Goal: Navigation & Orientation: Find specific page/section

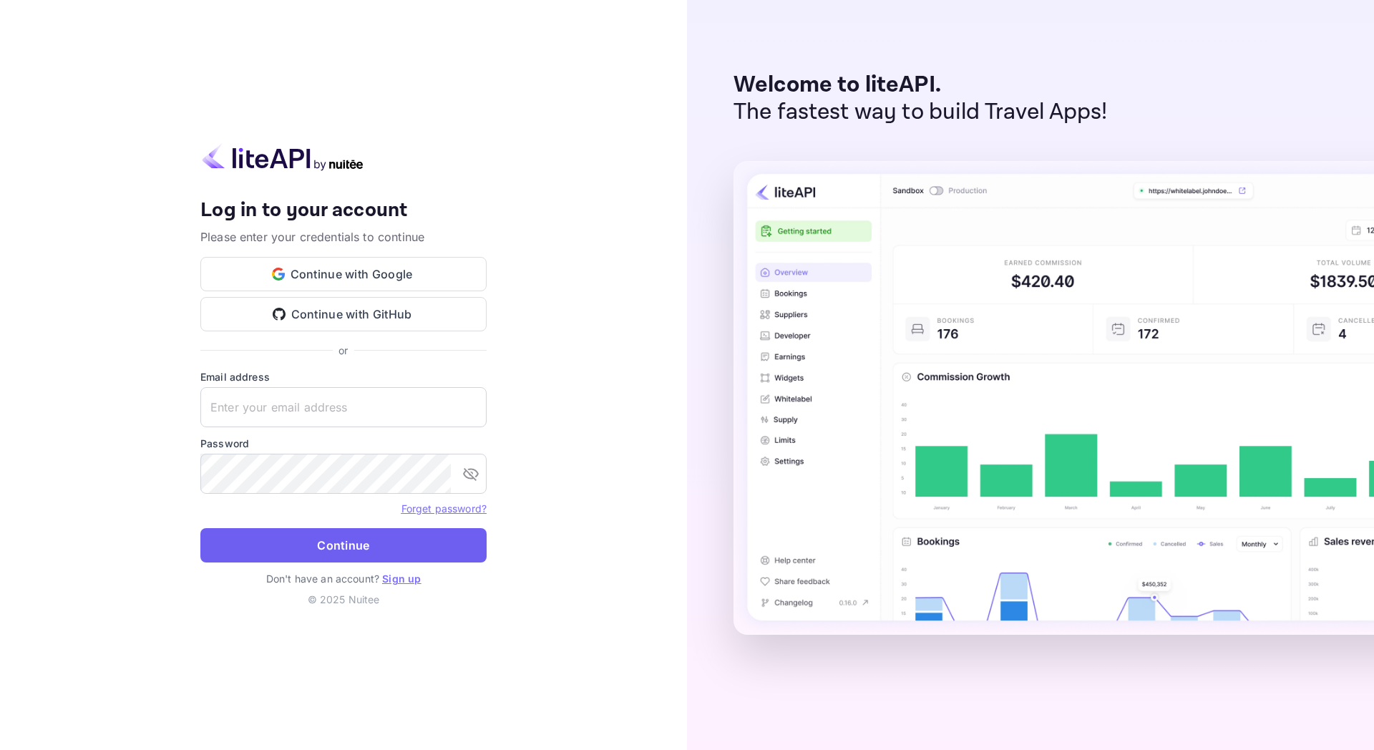
type input "[EMAIL_ADDRESS][DOMAIN_NAME]"
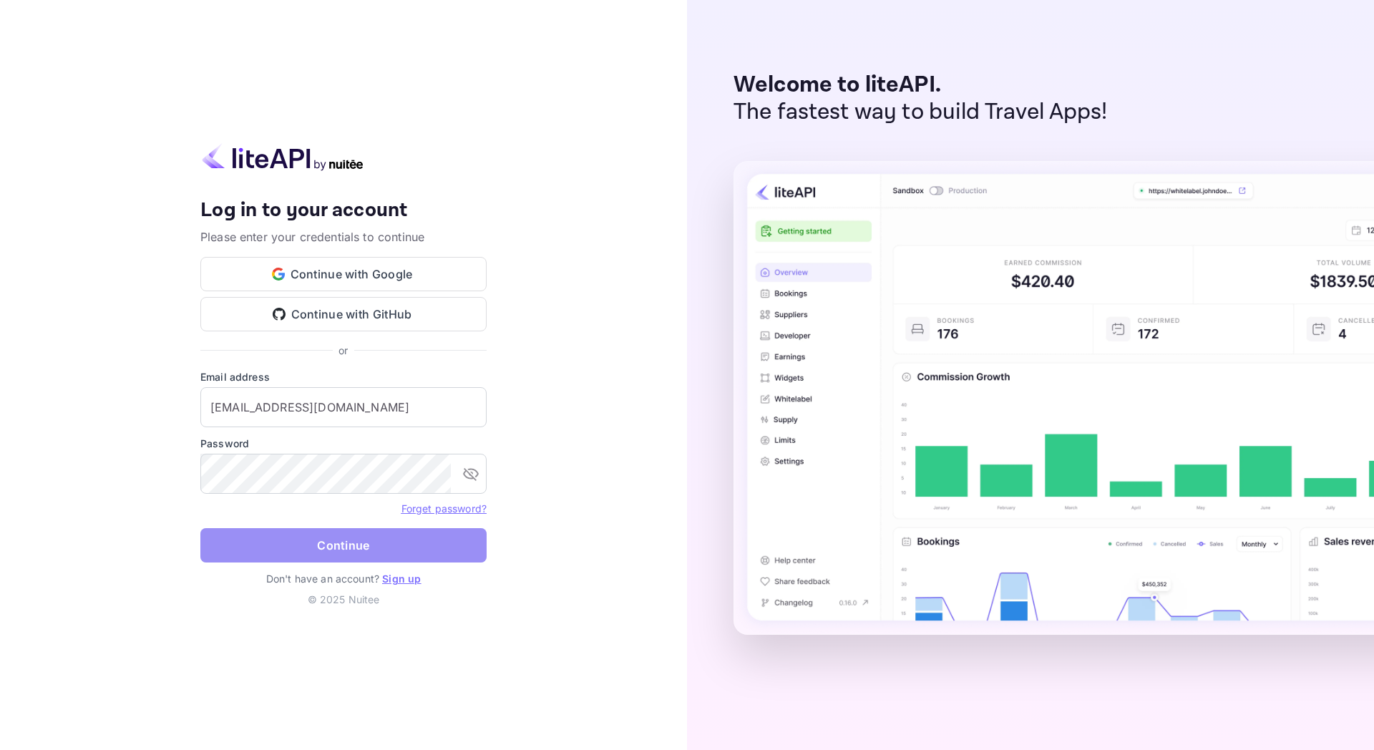
click at [310, 542] on button "Continue" at bounding box center [343, 545] width 286 height 34
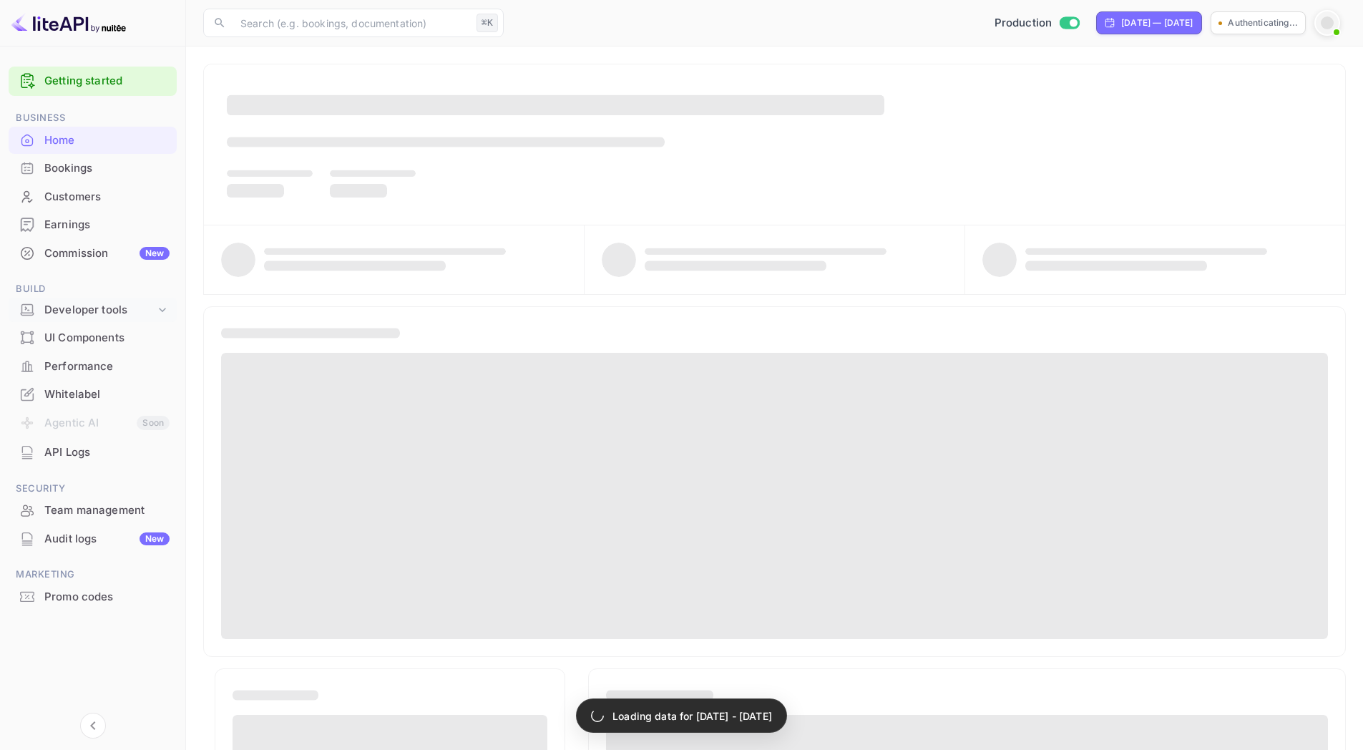
click at [160, 308] on icon at bounding box center [162, 310] width 7 height 4
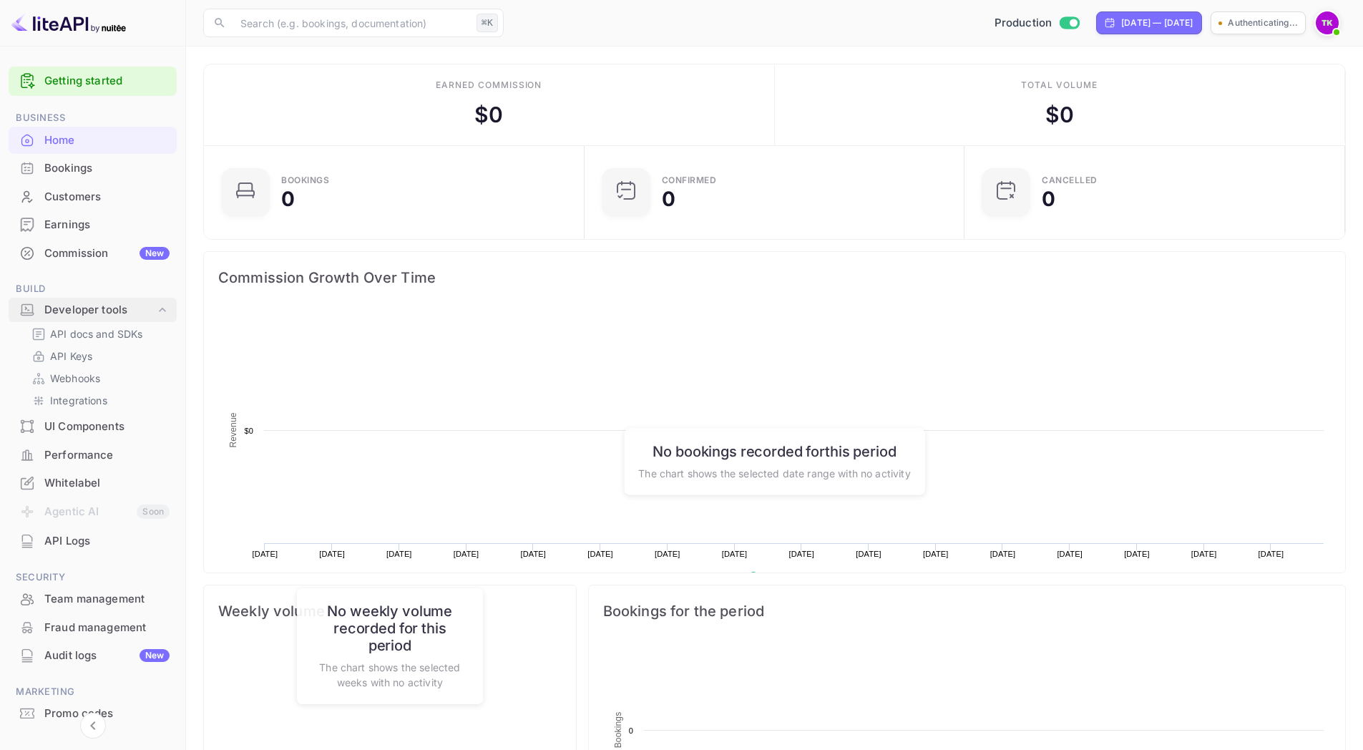
click at [160, 308] on icon at bounding box center [162, 309] width 7 height 4
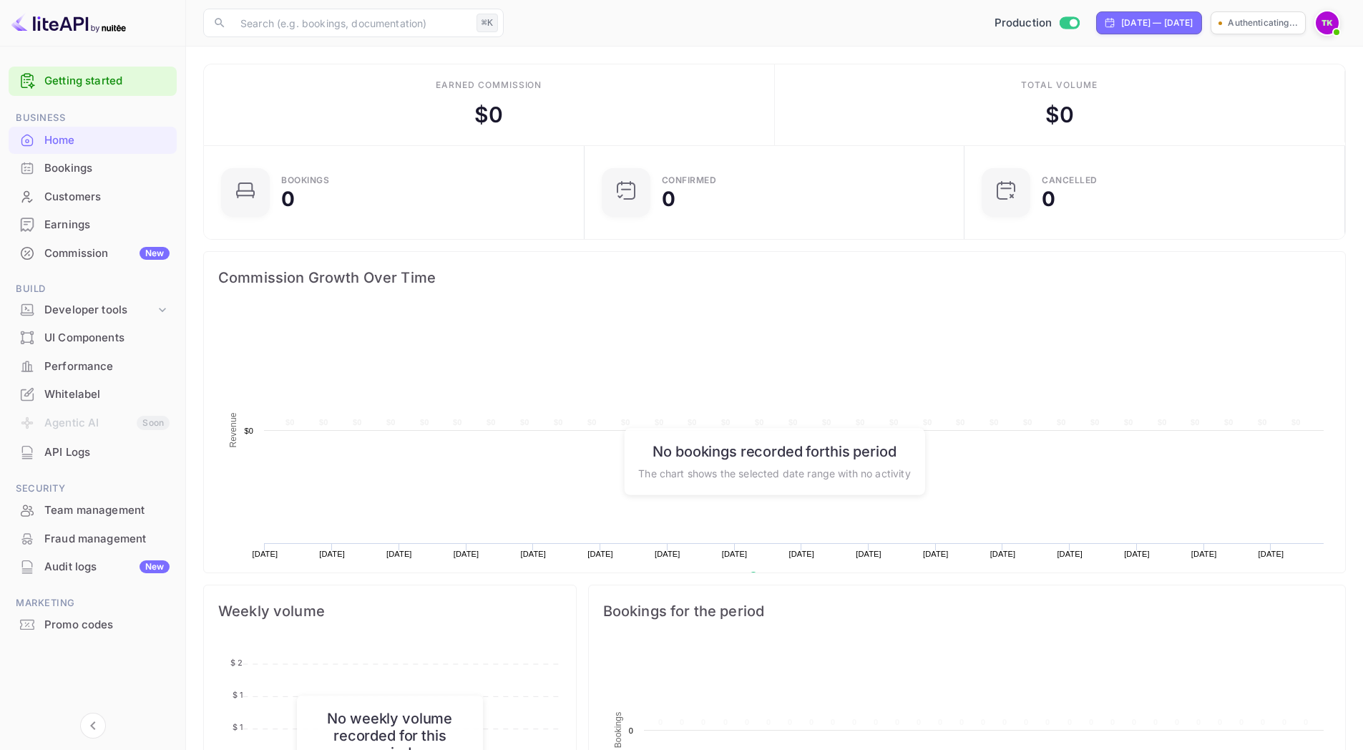
scroll to position [222, 361]
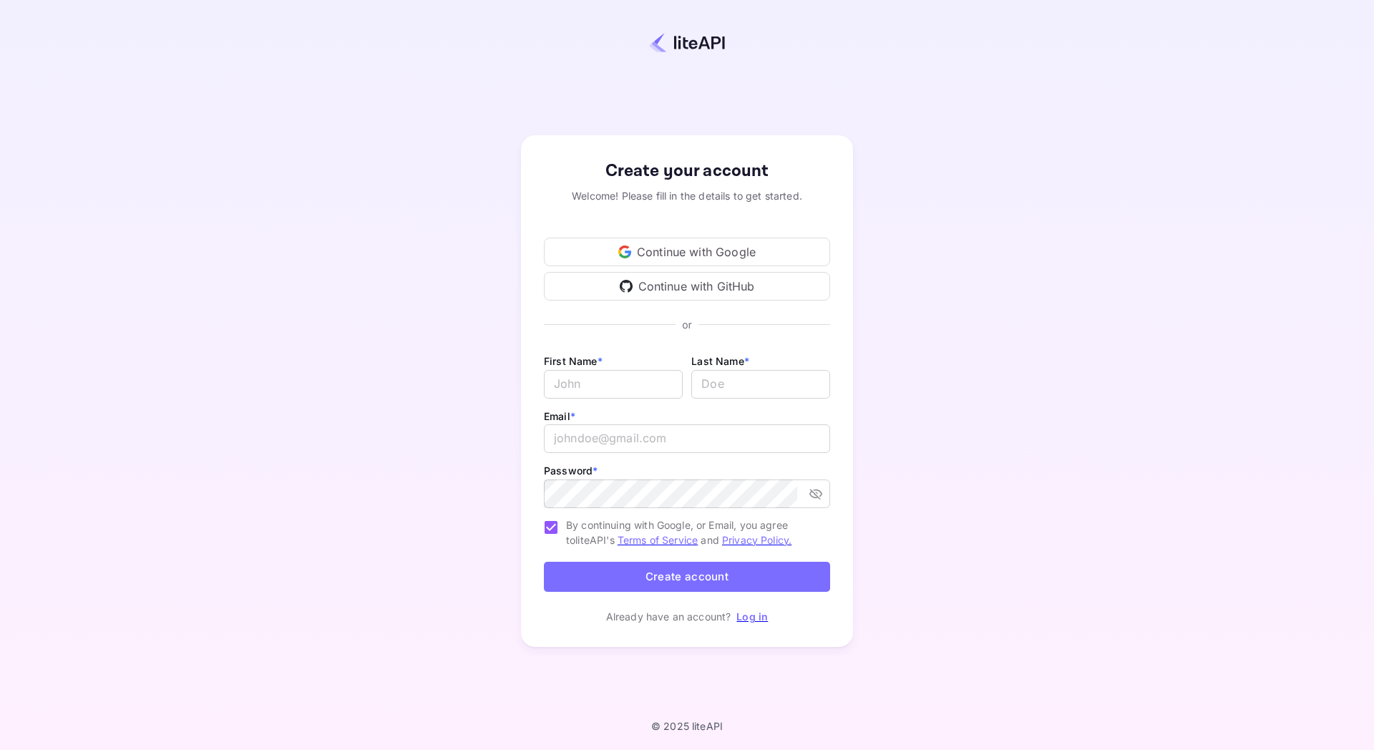
type input "[EMAIL_ADDRESS][DOMAIN_NAME]"
click at [395, 209] on div "Create your account Welcome! Please fill in the details to get started. Continu…" at bounding box center [687, 390] width 1248 height 657
click at [758, 627] on div "Create your account Welcome! Please fill in the details to get started. Continu…" at bounding box center [687, 391] width 332 height 512
click at [758, 618] on link "Log in" at bounding box center [751, 616] width 31 height 12
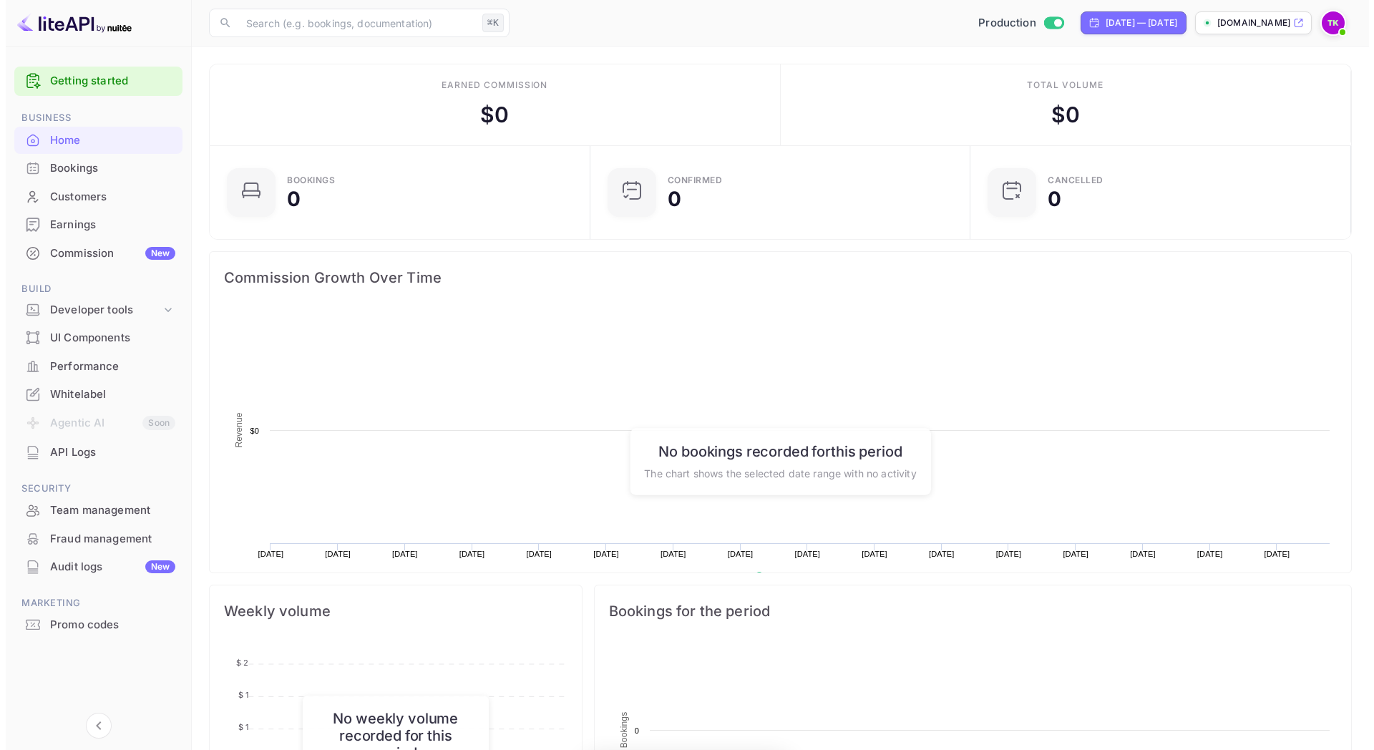
scroll to position [222, 361]
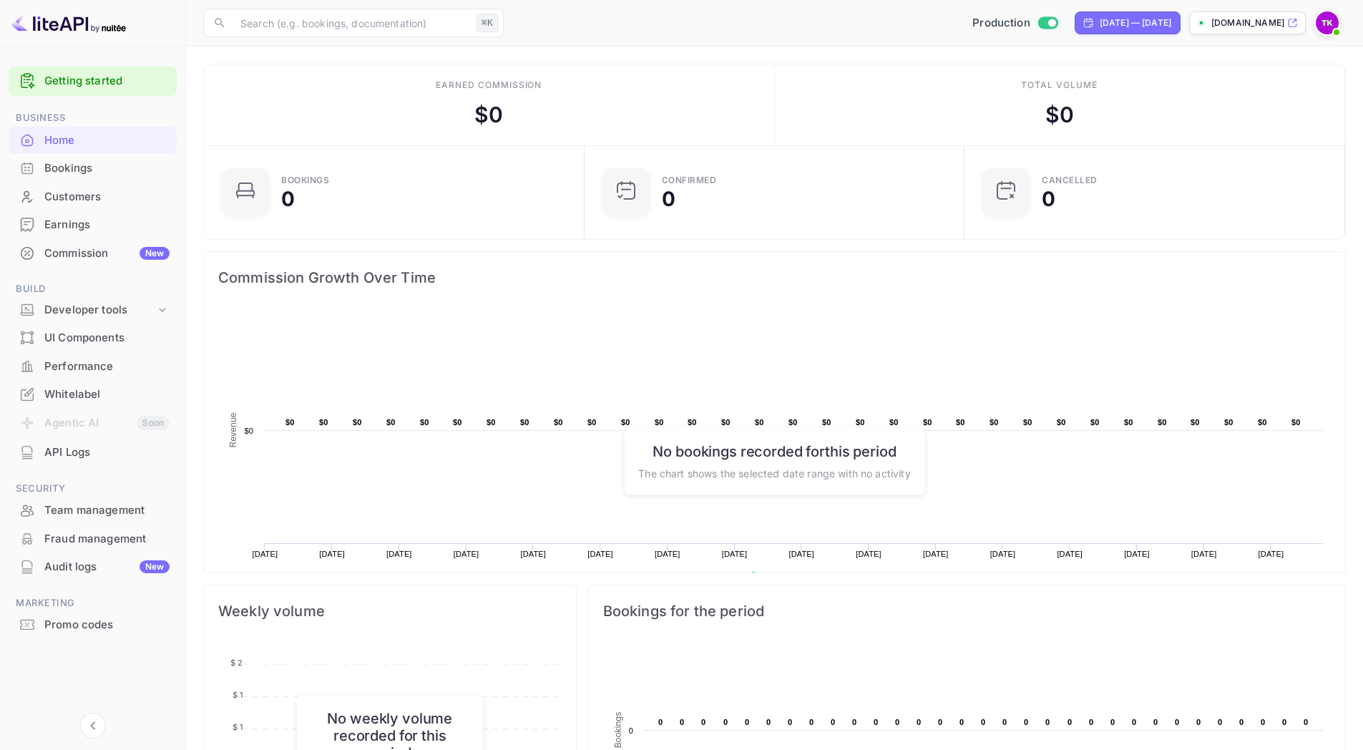
click at [90, 440] on div "API Logs" at bounding box center [93, 453] width 168 height 28
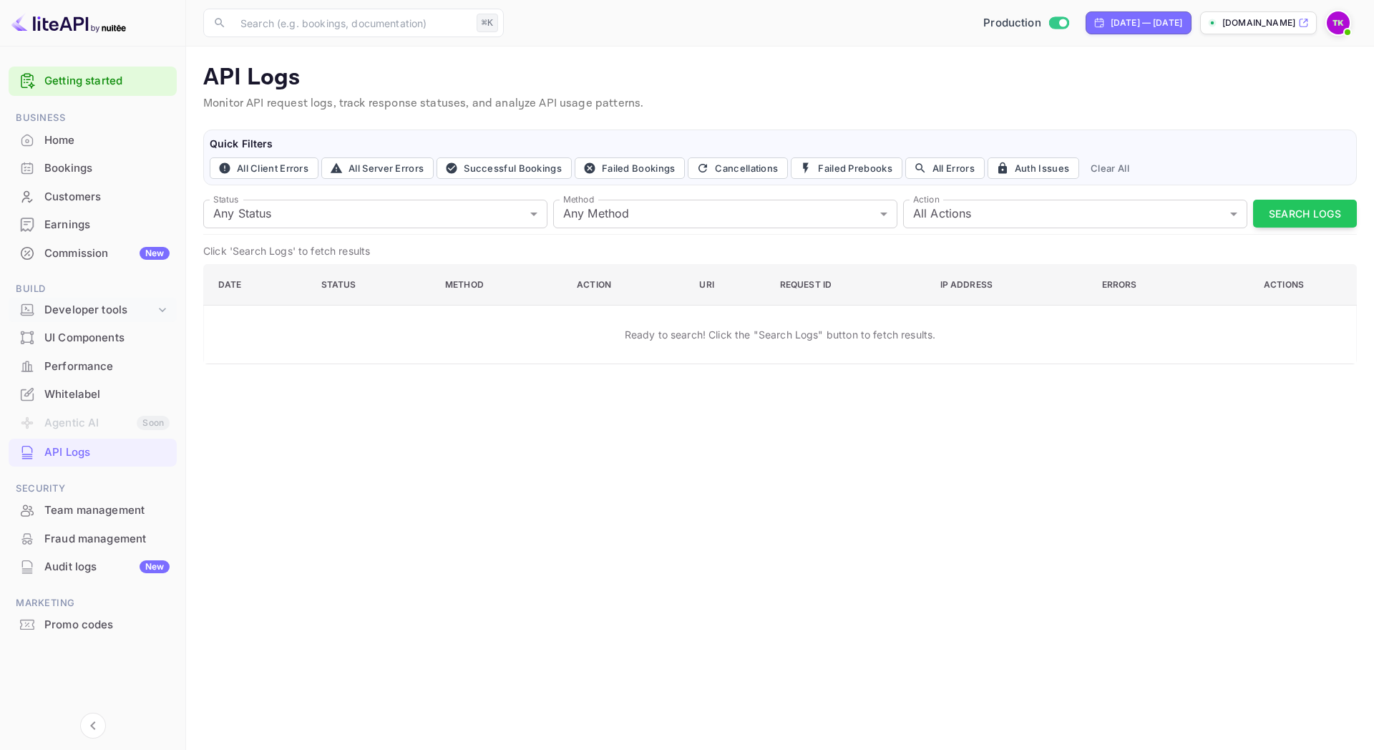
click at [59, 313] on div "Developer tools" at bounding box center [99, 310] width 111 height 16
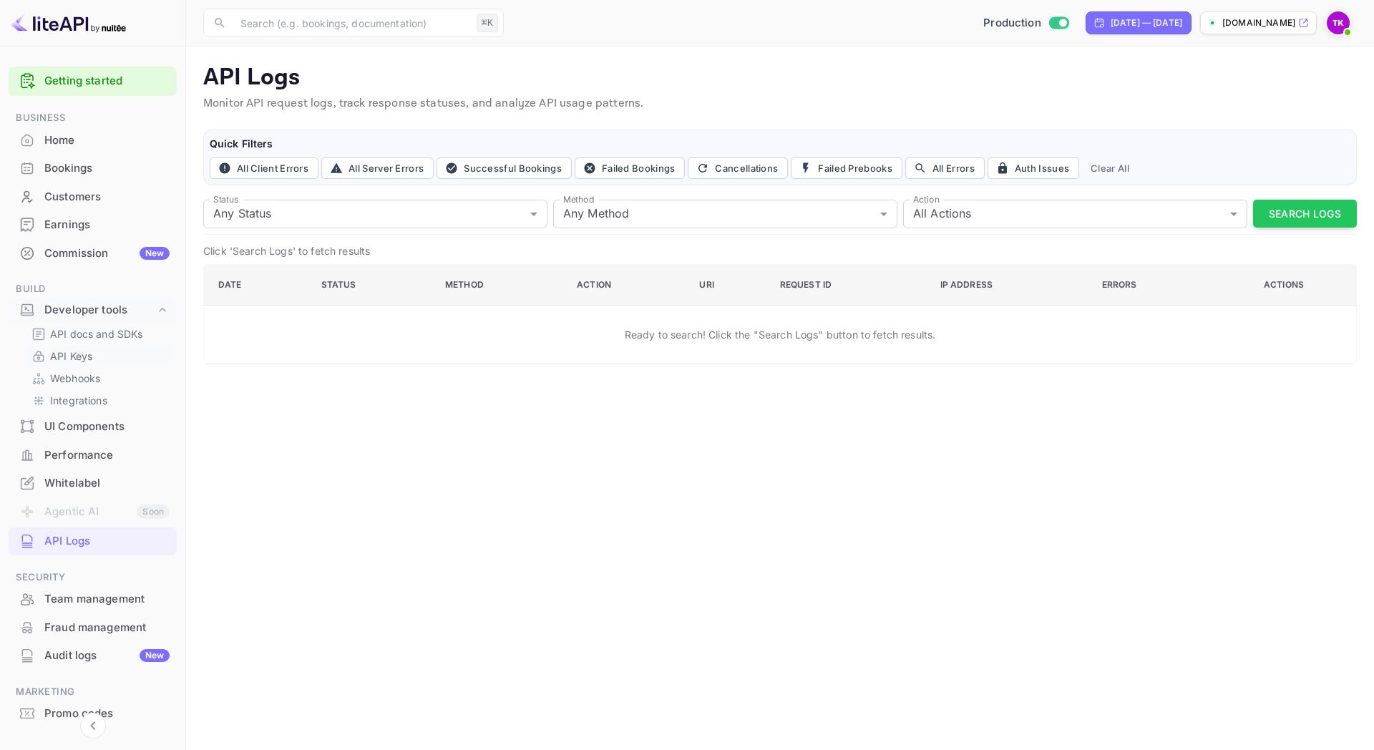
click at [68, 355] on p "API Keys" at bounding box center [71, 355] width 42 height 15
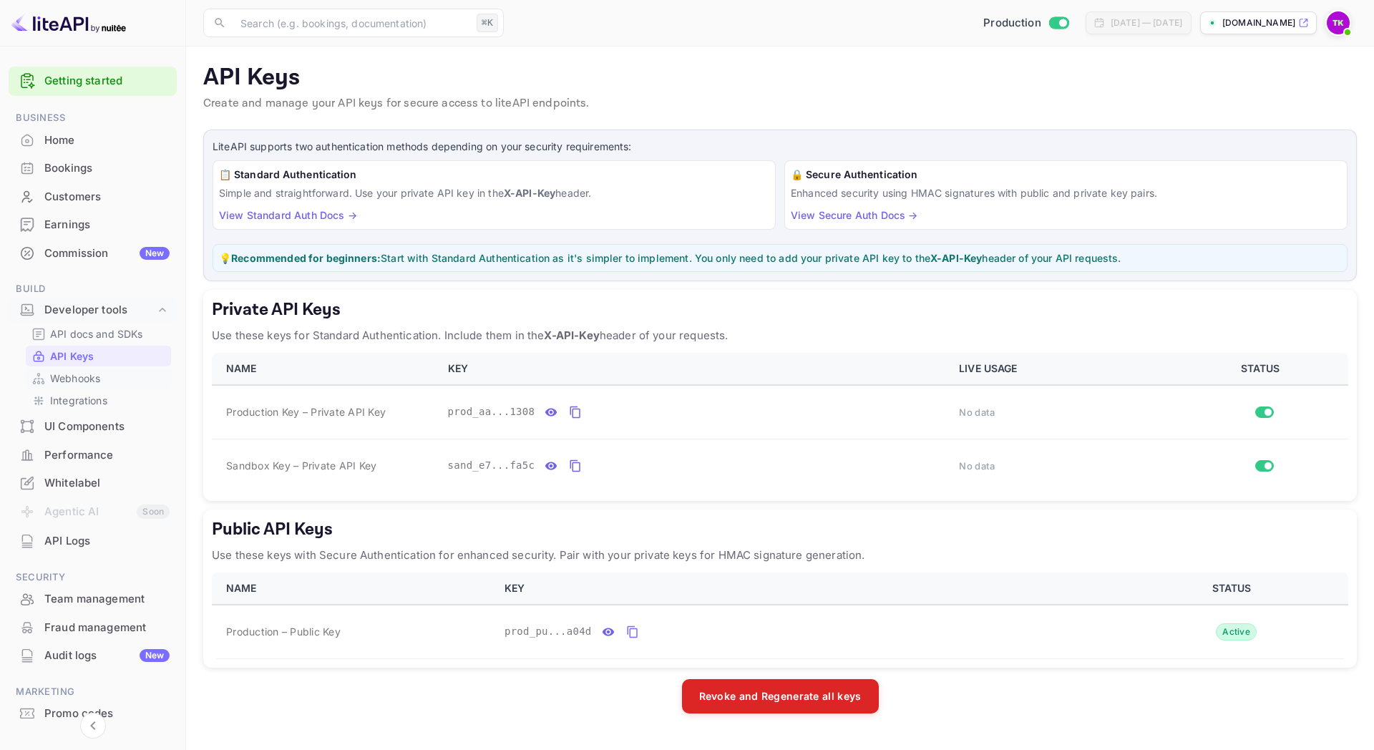
click at [97, 384] on p "Webhooks" at bounding box center [75, 378] width 50 height 15
